Goal: Task Accomplishment & Management: Use online tool/utility

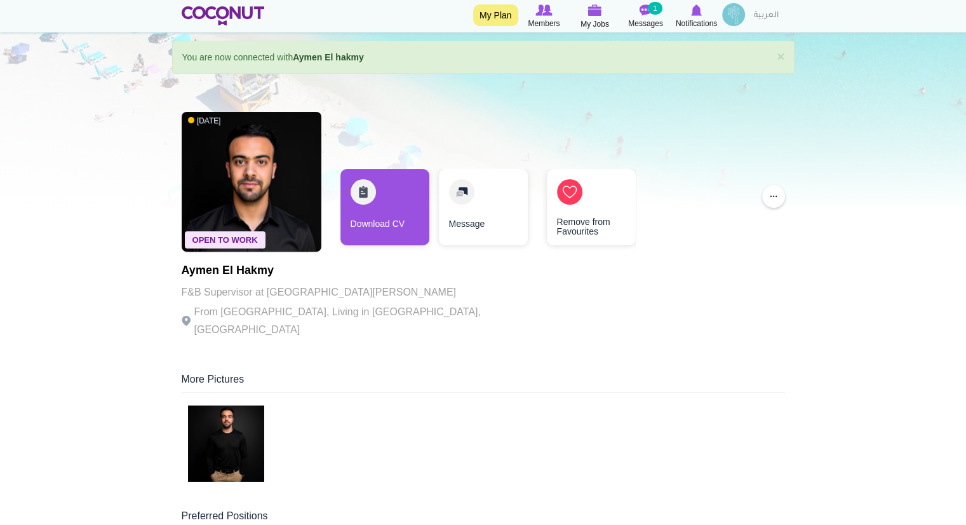
scroll to position [10, 0]
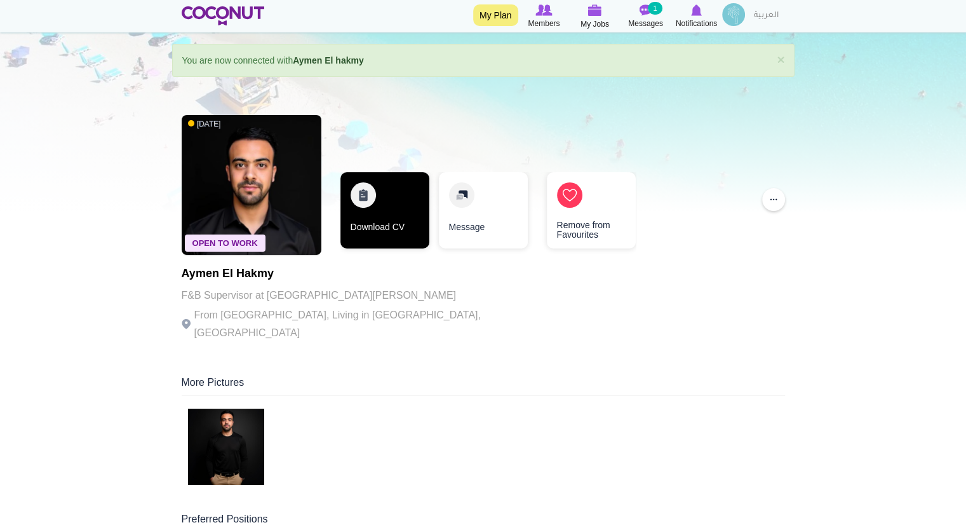
click at [382, 231] on link "Download CV" at bounding box center [385, 210] width 89 height 76
click at [363, 195] on link "Download CV" at bounding box center [385, 210] width 89 height 76
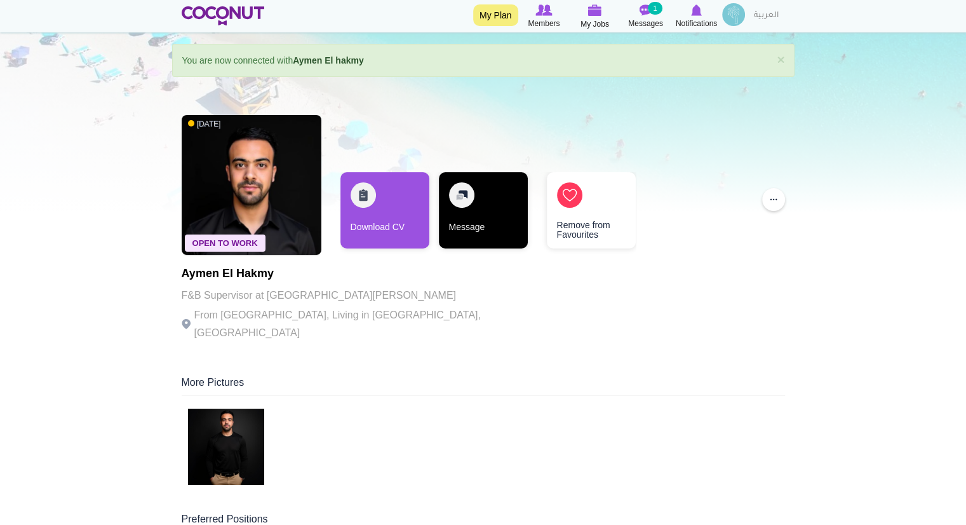
click at [470, 227] on link "Message" at bounding box center [483, 210] width 89 height 76
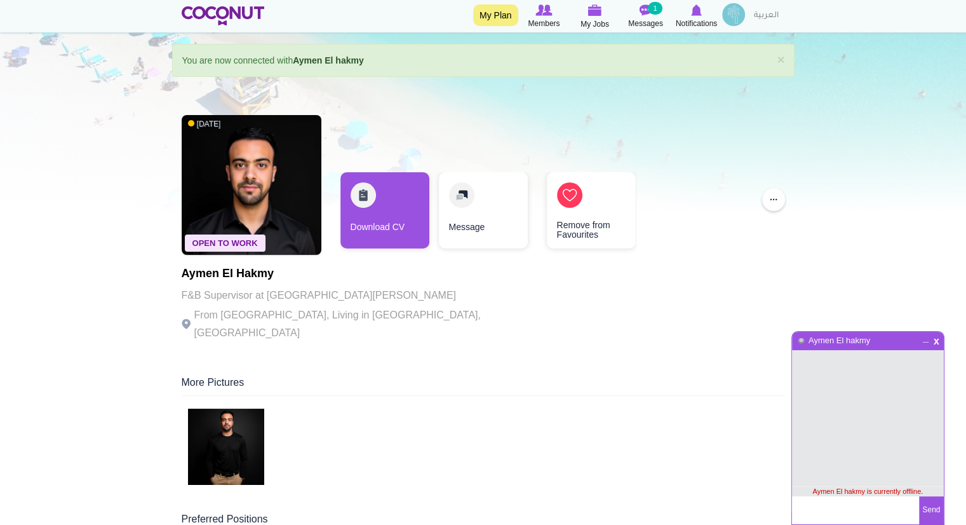
click at [887, 170] on div at bounding box center [483, 101] width 966 height 222
click at [536, 375] on div "More Pictures" at bounding box center [484, 385] width 604 height 20
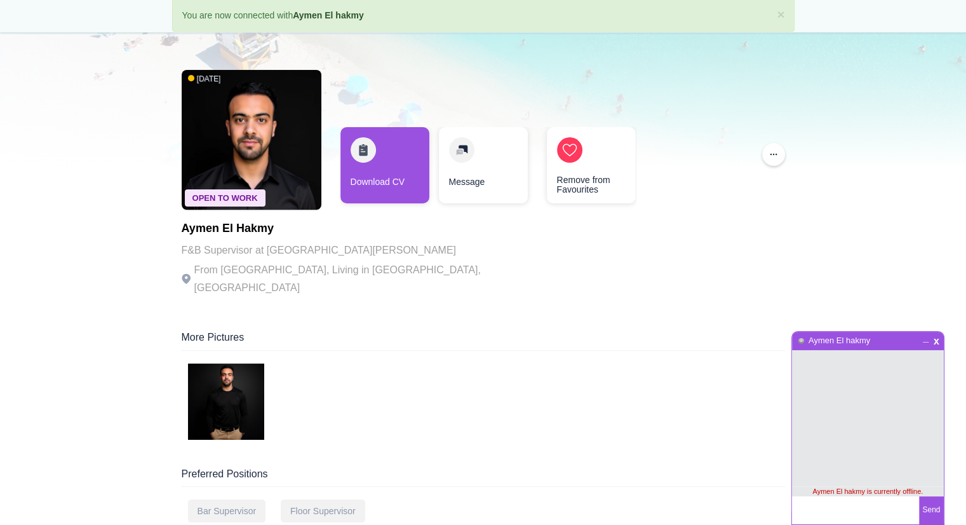
scroll to position [0, 0]
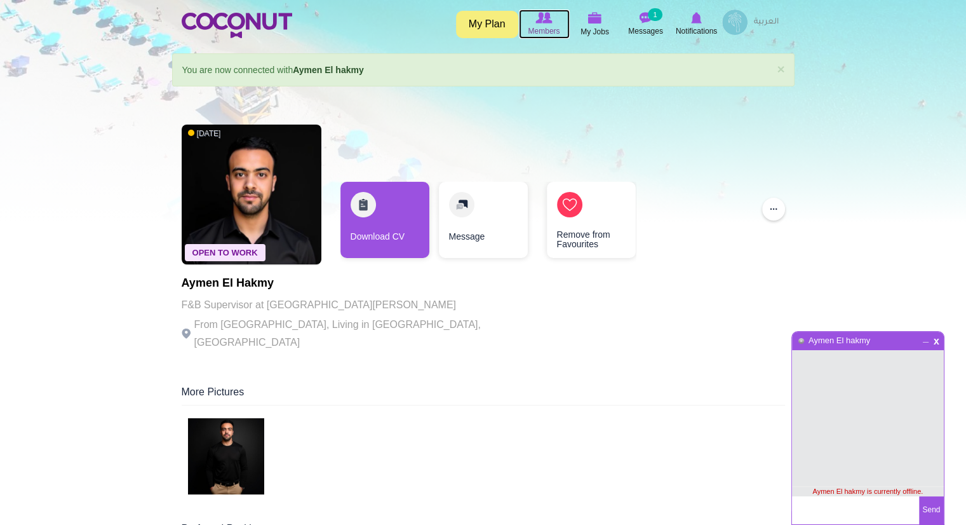
click at [543, 18] on img at bounding box center [544, 17] width 17 height 11
click at [744, 24] on img at bounding box center [734, 22] width 25 height 25
